Goal: Information Seeking & Learning: Learn about a topic

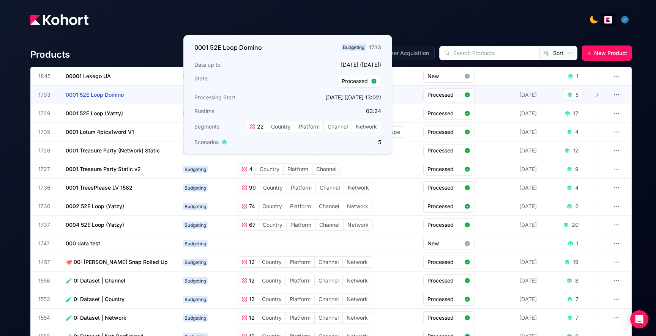
click at [107, 97] on span "0001 52E Loop Domino" at bounding box center [95, 95] width 58 height 6
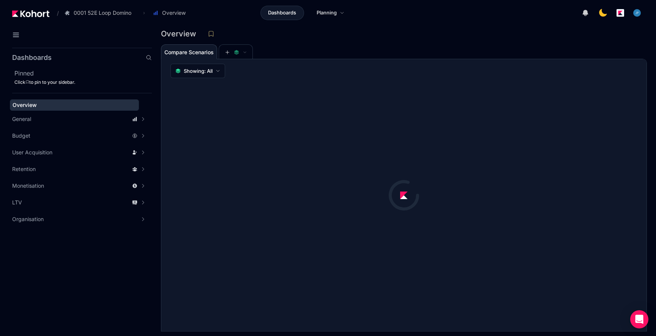
click at [346, 205] on div at bounding box center [403, 195] width 485 height 272
click at [377, 180] on div at bounding box center [404, 195] width 68 height 68
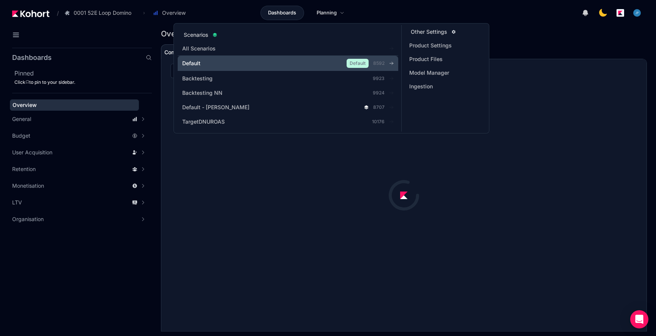
click at [212, 62] on div "Default" at bounding box center [252, 64] width 140 height 8
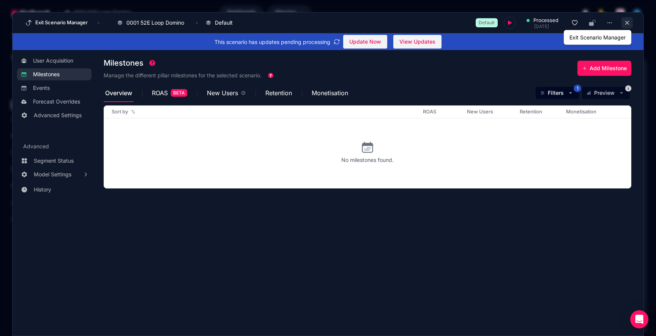
click at [630, 22] on icon at bounding box center [627, 22] width 7 height 7
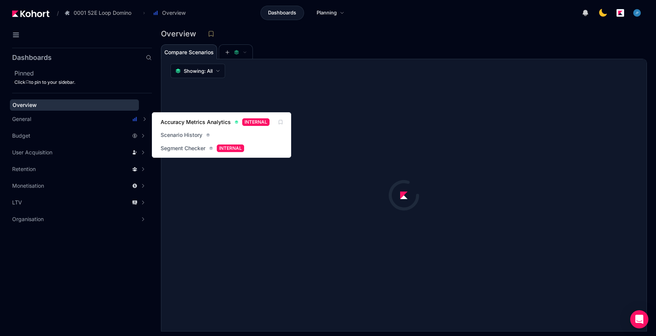
click at [178, 125] on span "Accuracy Metrics Analytics" at bounding box center [196, 122] width 70 height 8
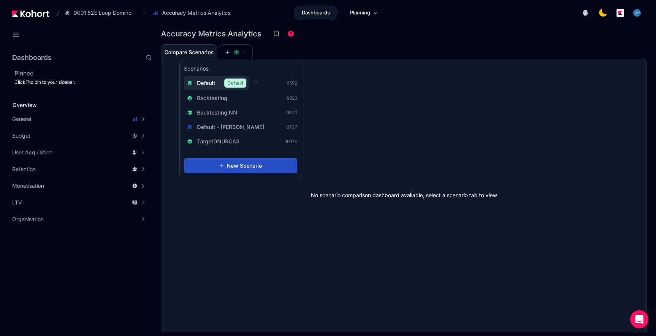
click at [205, 78] on button "Default Default" at bounding box center [216, 83] width 65 height 14
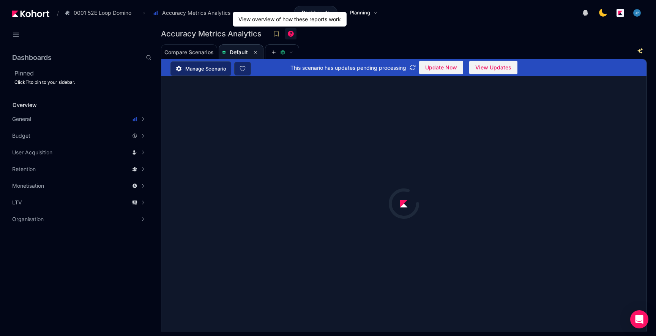
click at [294, 33] on button at bounding box center [290, 33] width 11 height 11
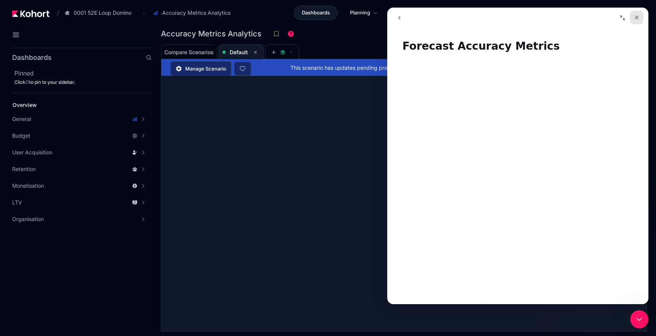
click at [637, 16] on icon "Close" at bounding box center [637, 17] width 6 height 6
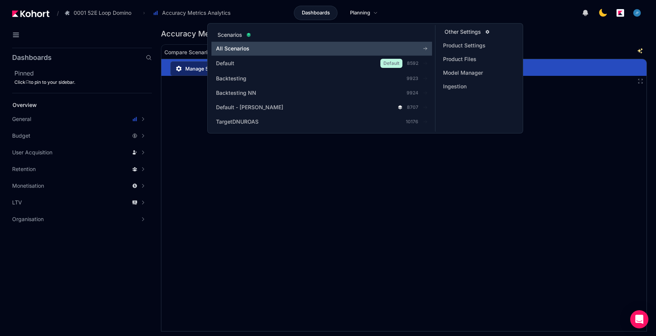
click at [359, 45] on span "All Scenarios" at bounding box center [307, 49] width 183 height 8
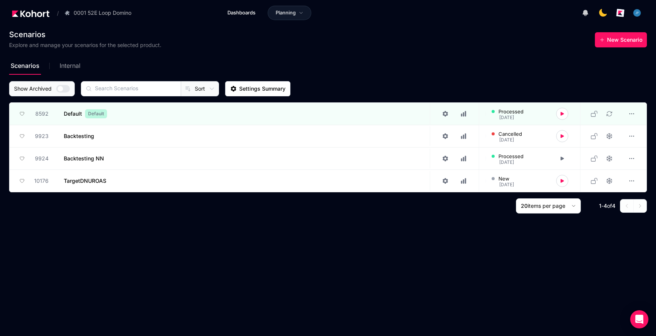
click at [618, 16] on button "button" at bounding box center [620, 12] width 15 height 15
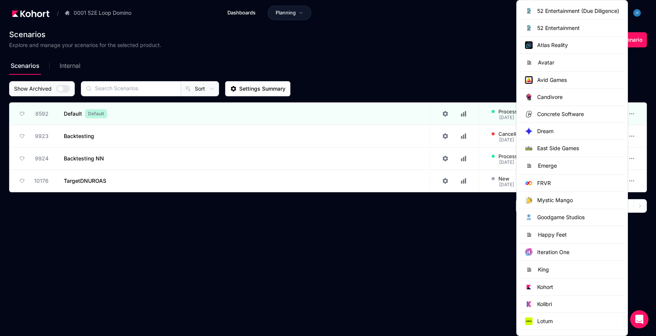
scroll to position [2, 0]
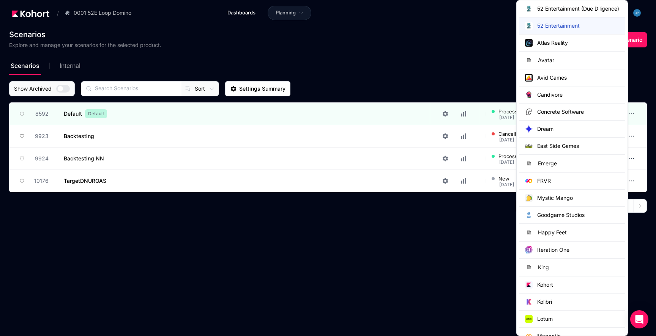
click at [579, 30] on button "52 Entertainment" at bounding box center [572, 25] width 106 height 17
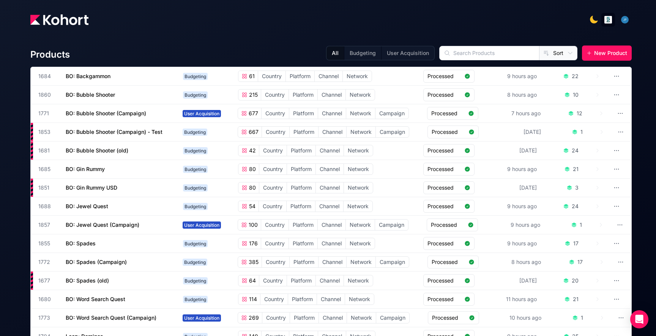
click at [295, 46] on div "Products All Budgeting User Acquisition Sort New Product" at bounding box center [330, 53] width 601 height 15
click at [381, 51] on button "Budgeting" at bounding box center [362, 53] width 37 height 14
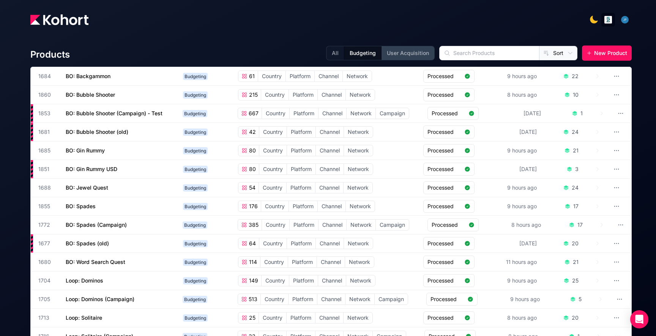
click at [428, 56] on button "User Acquisition" at bounding box center [407, 53] width 53 height 14
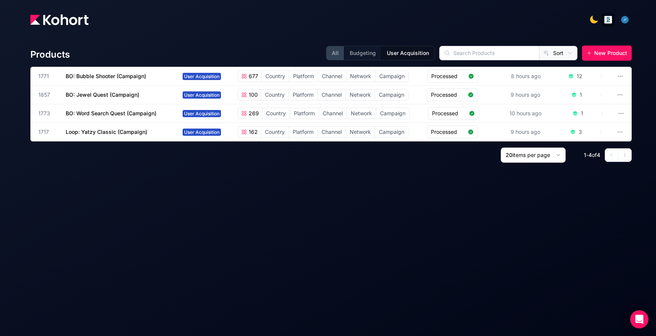
click at [344, 53] on button "All" at bounding box center [335, 53] width 17 height 14
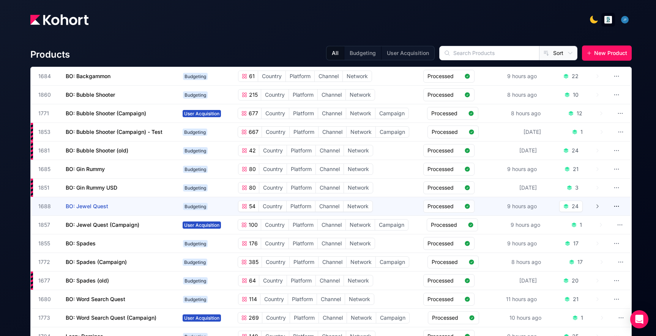
scroll to position [136, 0]
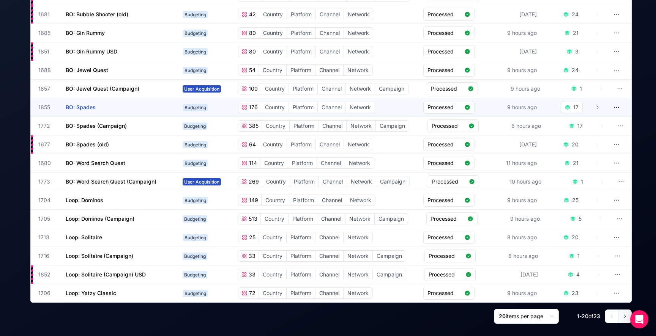
click at [187, 104] on span "Budgeting" at bounding box center [195, 107] width 25 height 7
